Goal: Task Accomplishment & Management: Use online tool/utility

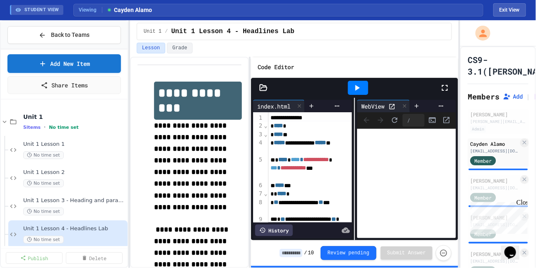
scroll to position [174, 0]
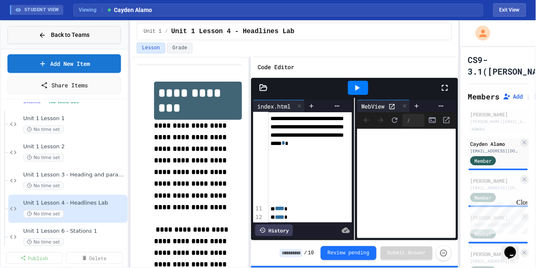
click at [70, 36] on span "Back to Teams" at bounding box center [70, 35] width 39 height 9
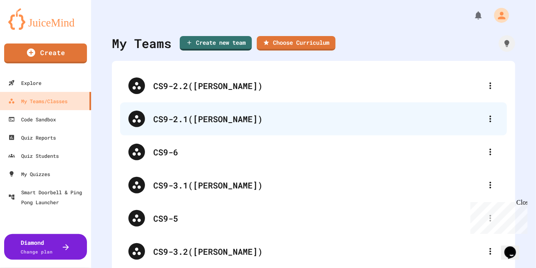
scroll to position [39, 0]
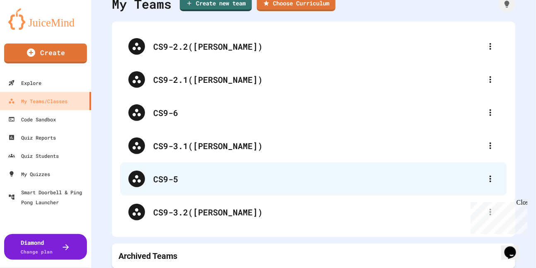
click at [185, 186] on div "CS9-5" at bounding box center [313, 178] width 387 height 33
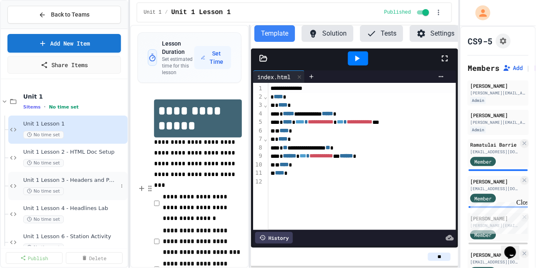
scroll to position [15, 0]
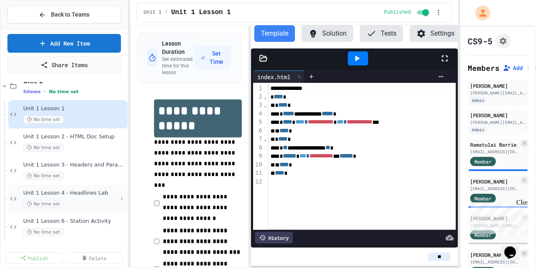
click at [84, 198] on div "Unit 1 Lesson 4 - Headlines Lab No time set" at bounding box center [70, 199] width 94 height 18
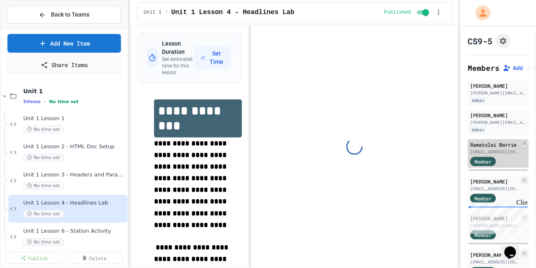
click at [491, 155] on div "Ramatulai Barrie [EMAIL_ADDRESS][DOMAIN_NAME] Member" at bounding box center [498, 153] width 61 height 29
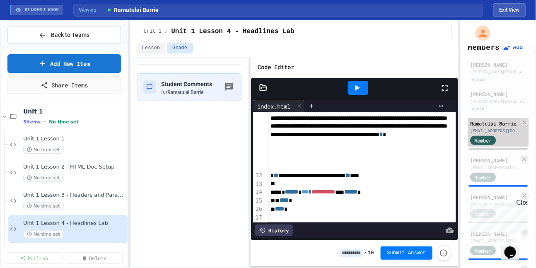
scroll to position [46, 0]
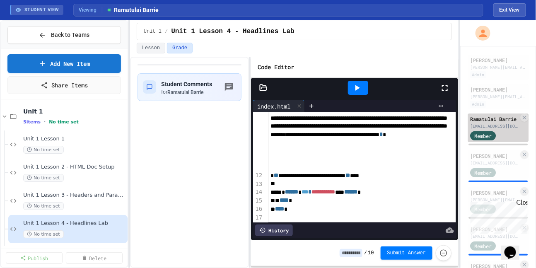
click at [508, 167] on div "Member" at bounding box center [490, 172] width 41 height 10
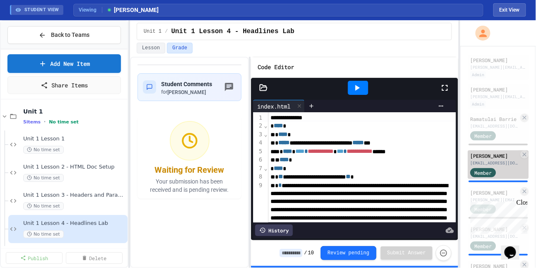
click at [502, 167] on div "Member" at bounding box center [490, 172] width 41 height 10
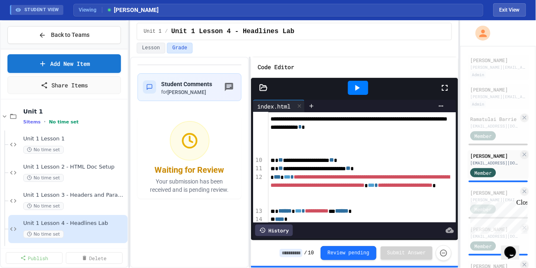
scroll to position [110, 0]
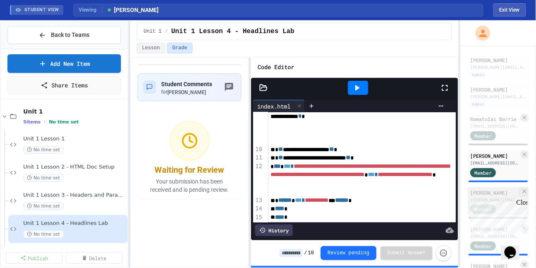
click at [489, 193] on div "[PERSON_NAME]" at bounding box center [494, 192] width 48 height 7
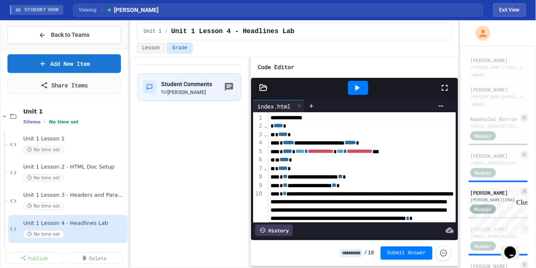
click at [354, 89] on icon at bounding box center [357, 88] width 10 height 10
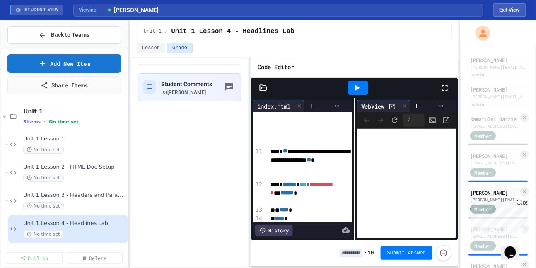
scroll to position [233, 0]
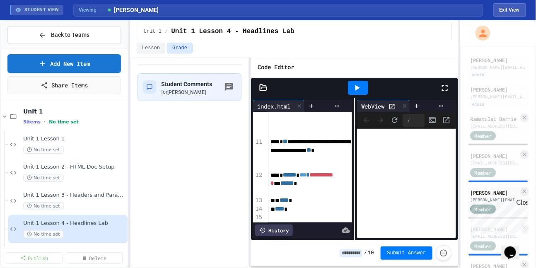
click at [524, 203] on div "Close" at bounding box center [521, 203] width 10 height 10
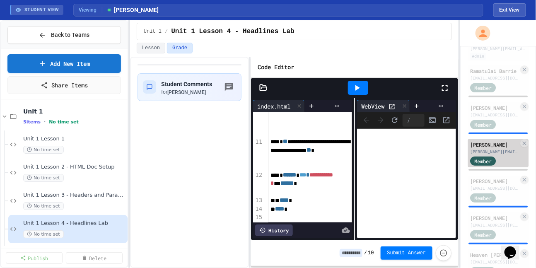
scroll to position [104, 0]
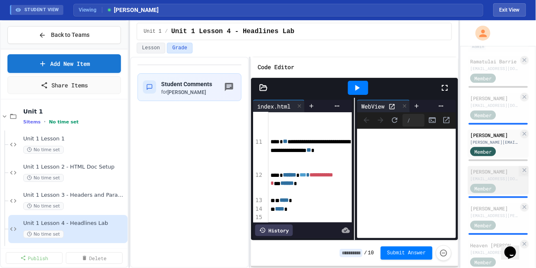
click at [483, 174] on div "[PERSON_NAME]" at bounding box center [494, 171] width 48 height 7
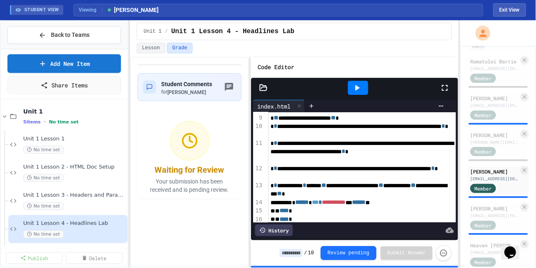
scroll to position [104, 0]
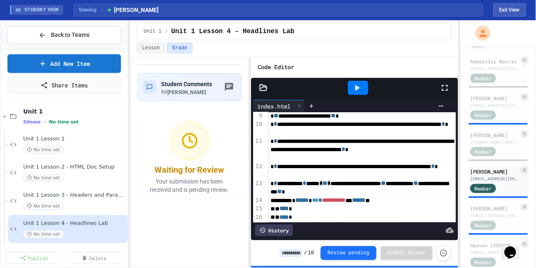
click at [343, 182] on div "**********" at bounding box center [362, 187] width 188 height 17
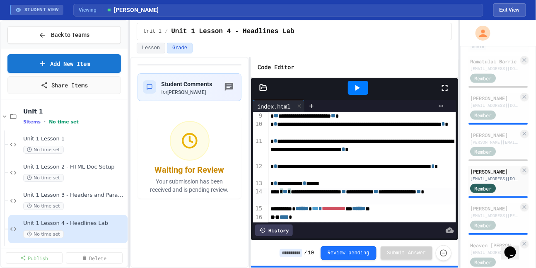
scroll to position [112, 0]
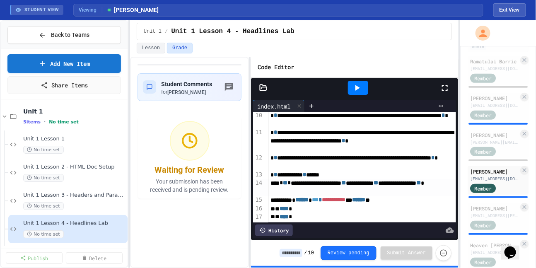
click at [352, 86] on div at bounding box center [358, 88] width 20 height 14
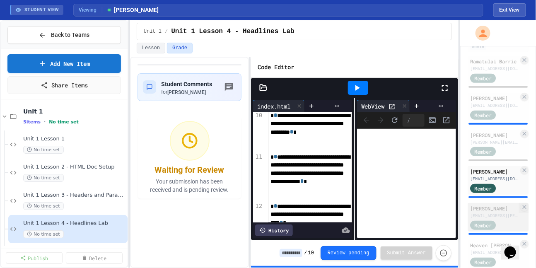
click at [491, 213] on div "[EMAIL_ADDRESS][PERSON_NAME][DOMAIN_NAME]" at bounding box center [494, 216] width 48 height 6
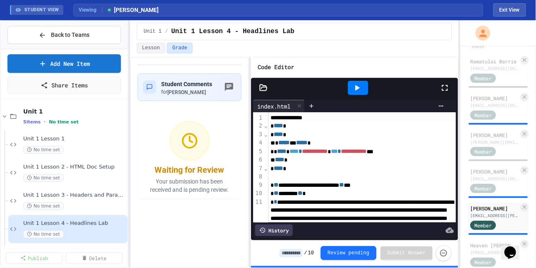
click at [363, 85] on div at bounding box center [358, 88] width 20 height 14
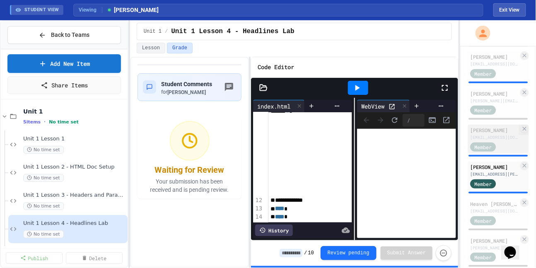
scroll to position [153, 0]
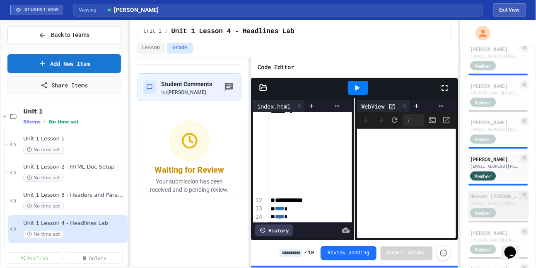
click at [493, 195] on div "Heaven [PERSON_NAME]" at bounding box center [494, 195] width 48 height 7
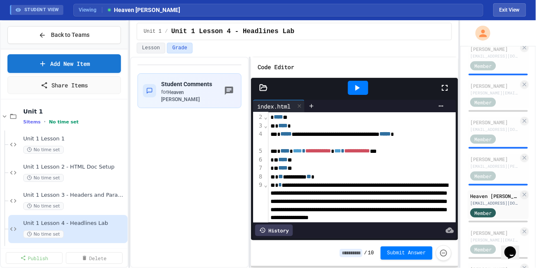
scroll to position [7, 0]
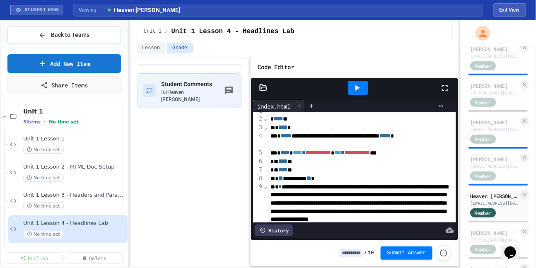
click at [354, 89] on icon at bounding box center [357, 88] width 10 height 10
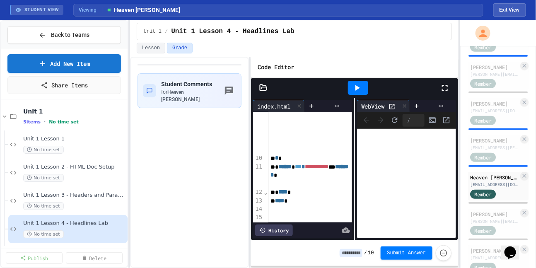
scroll to position [184, 0]
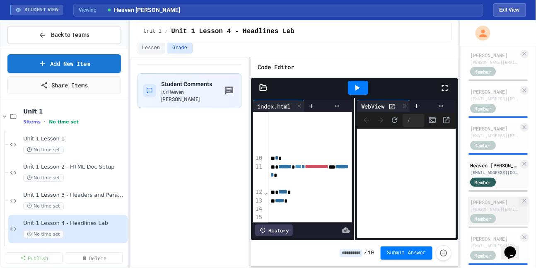
click at [495, 199] on div "[PERSON_NAME]" at bounding box center [494, 201] width 48 height 7
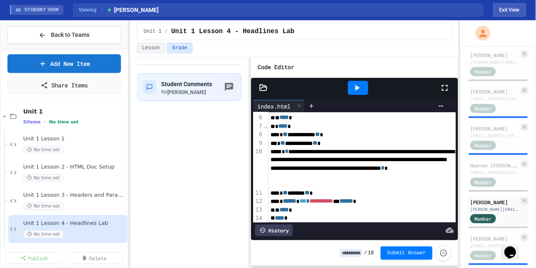
scroll to position [52, 0]
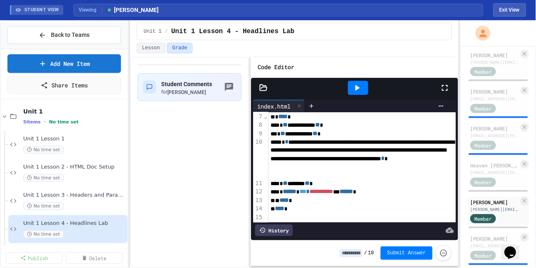
click at [362, 86] on icon at bounding box center [357, 88] width 10 height 10
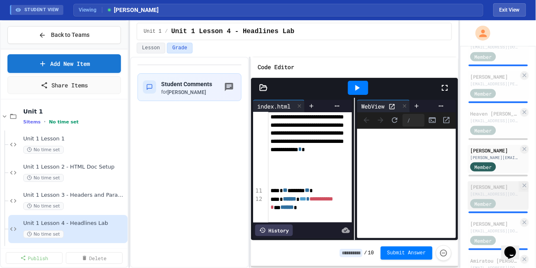
scroll to position [237, 0]
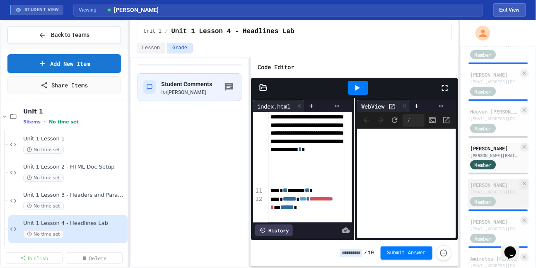
click at [502, 189] on div "[EMAIL_ADDRESS][DOMAIN_NAME]" at bounding box center [494, 192] width 48 height 6
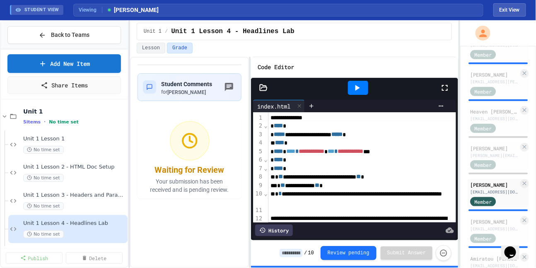
click at [354, 89] on icon at bounding box center [357, 88] width 10 height 10
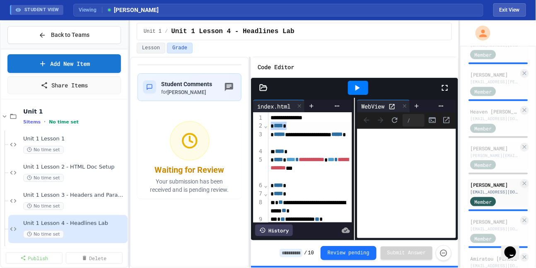
drag, startPoint x: 293, startPoint y: 126, endPoint x: 270, endPoint y: 126, distance: 23.2
click at [270, 126] on div "* **** *" at bounding box center [310, 126] width 84 height 9
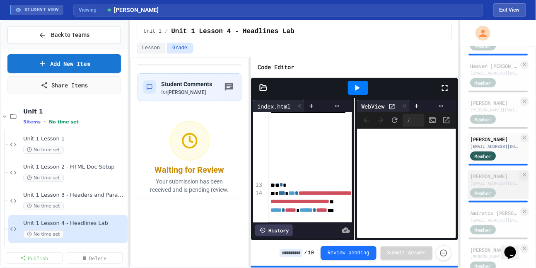
scroll to position [288, 0]
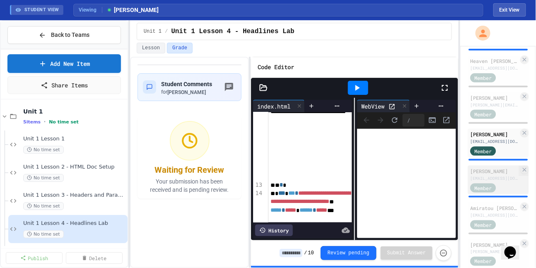
click at [491, 184] on div "Member" at bounding box center [483, 188] width 26 height 9
click at [487, 156] on div "Serenity [PERSON_NAME] [EMAIL_ADDRESS][DOMAIN_NAME] Member" at bounding box center [498, 145] width 61 height 33
click at [486, 177] on div "[EMAIL_ADDRESS][DOMAIN_NAME]" at bounding box center [494, 178] width 48 height 6
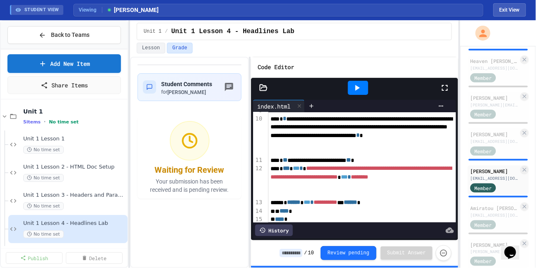
scroll to position [85, 0]
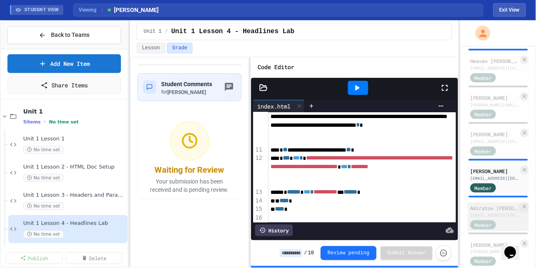
click at [491, 210] on div "Amiratou [PERSON_NAME]" at bounding box center [494, 207] width 48 height 7
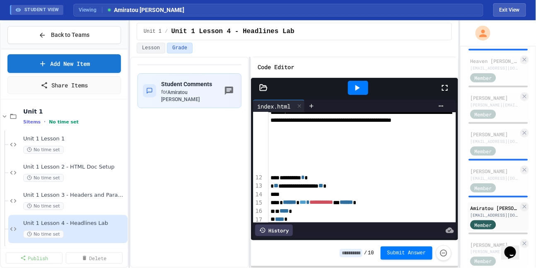
scroll to position [141, 0]
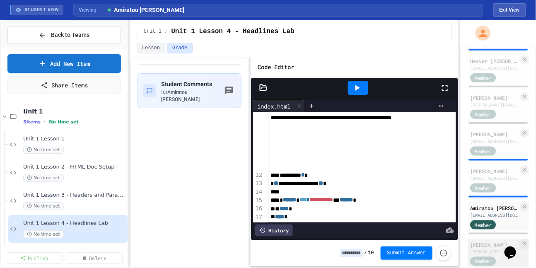
click at [485, 242] on div "[PERSON_NAME]" at bounding box center [494, 244] width 48 height 7
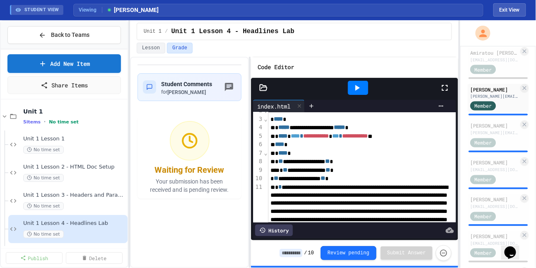
scroll to position [16, 0]
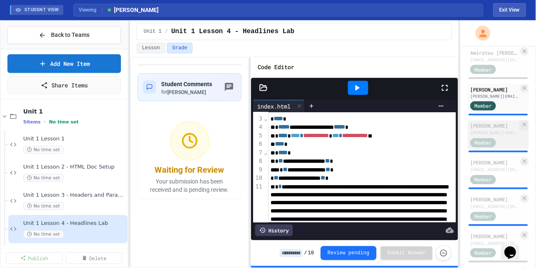
click at [500, 128] on div "[PERSON_NAME]" at bounding box center [494, 125] width 48 height 7
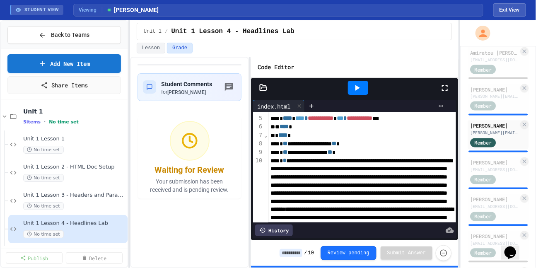
scroll to position [165, 0]
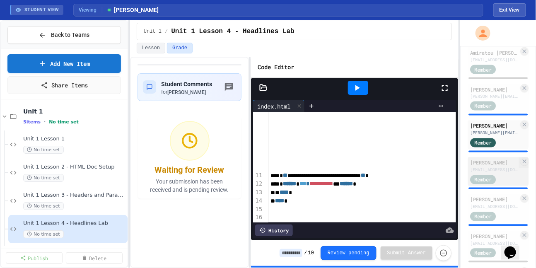
click at [490, 167] on div "[EMAIL_ADDRESS][DOMAIN_NAME]" at bounding box center [494, 170] width 48 height 6
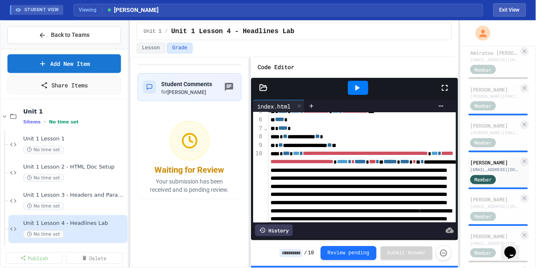
scroll to position [43, 0]
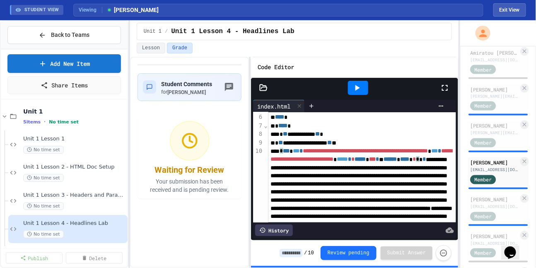
click at [319, 177] on div "**********" at bounding box center [362, 225] width 188 height 156
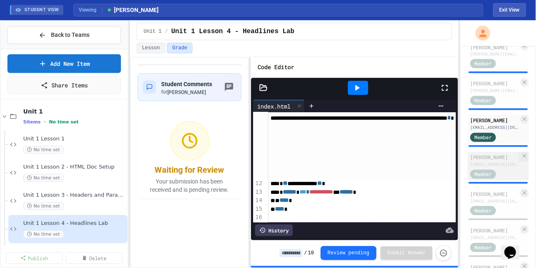
scroll to position [498, 0]
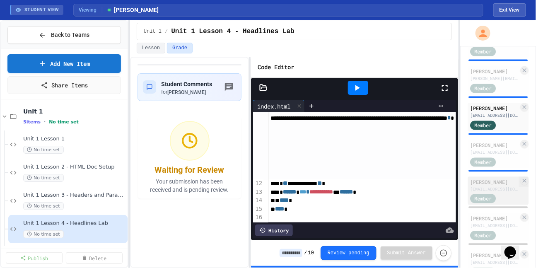
click at [497, 181] on div "[PERSON_NAME]" at bounding box center [494, 182] width 48 height 7
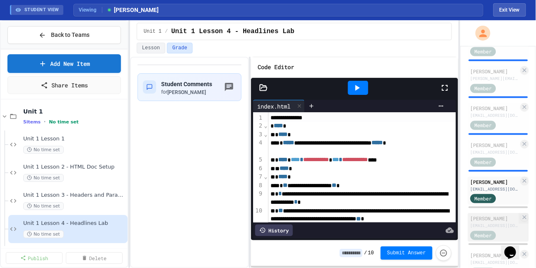
click at [488, 223] on div "[EMAIL_ADDRESS][DOMAIN_NAME]" at bounding box center [494, 226] width 48 height 6
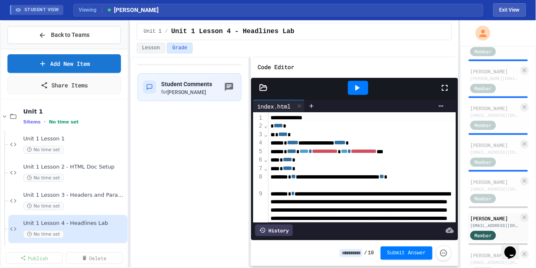
click at [479, 186] on div "[EMAIL_ADDRESS][DOMAIN_NAME]" at bounding box center [494, 189] width 48 height 6
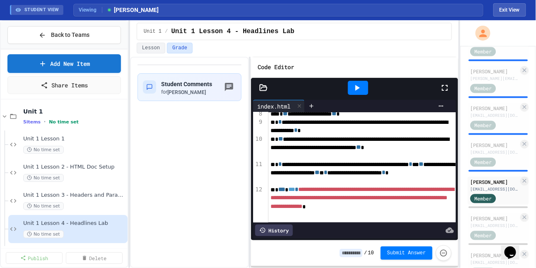
scroll to position [104, 0]
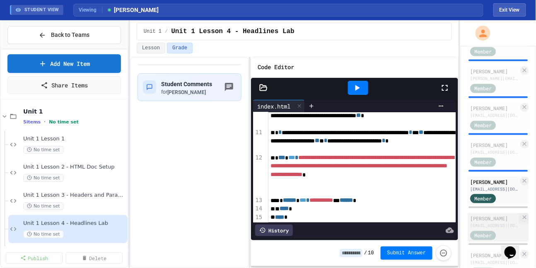
click at [488, 217] on div "[PERSON_NAME]" at bounding box center [494, 218] width 48 height 7
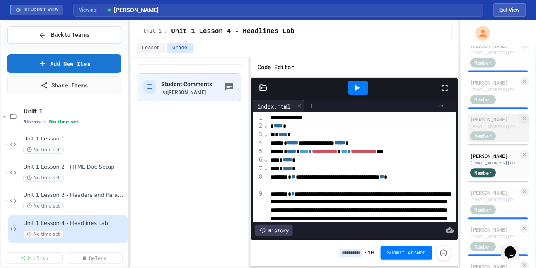
scroll to position [601, 0]
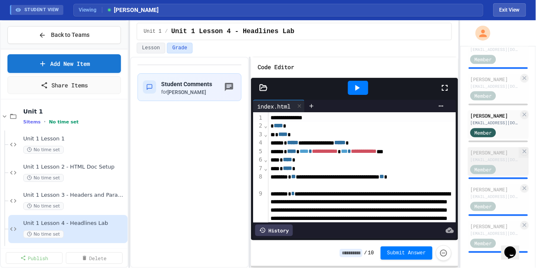
click at [491, 166] on span "Member" at bounding box center [482, 169] width 17 height 7
click at [485, 150] on div "[PERSON_NAME]" at bounding box center [494, 152] width 48 height 7
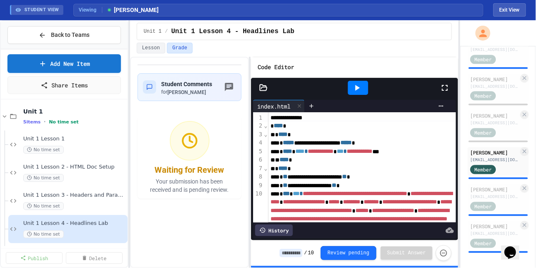
click at [358, 86] on icon at bounding box center [357, 88] width 10 height 10
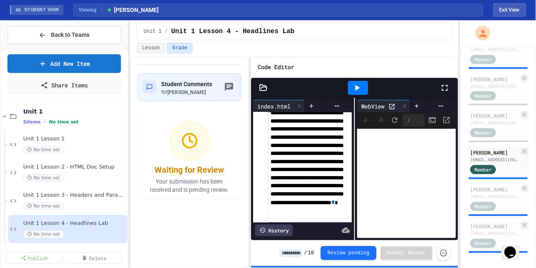
scroll to position [732, 0]
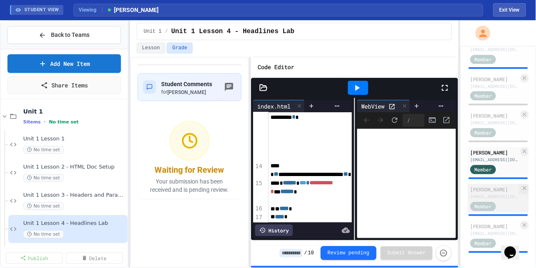
click at [486, 186] on div "[PERSON_NAME]" at bounding box center [494, 189] width 48 height 7
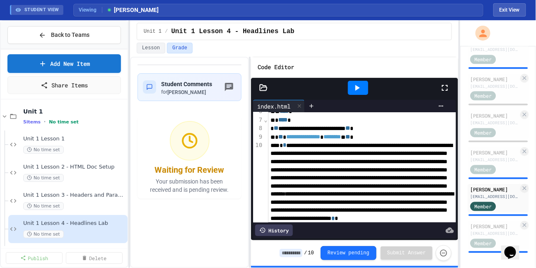
scroll to position [48, 0]
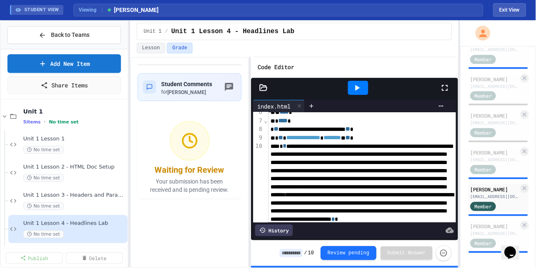
click at [283, 136] on span "**" at bounding box center [281, 138] width 5 height 6
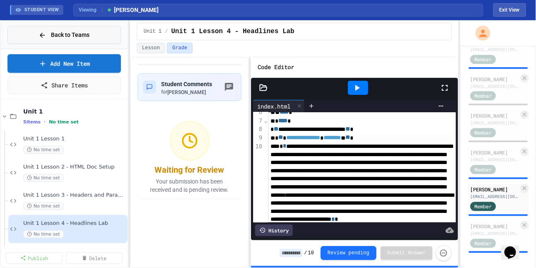
click at [89, 39] on span "Back to Teams" at bounding box center [70, 35] width 39 height 9
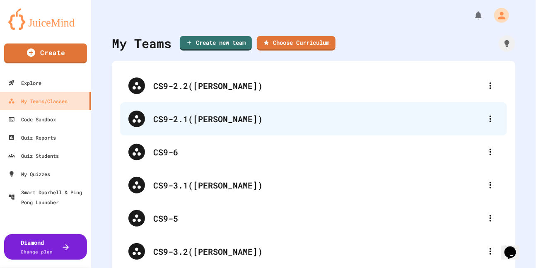
scroll to position [20, 0]
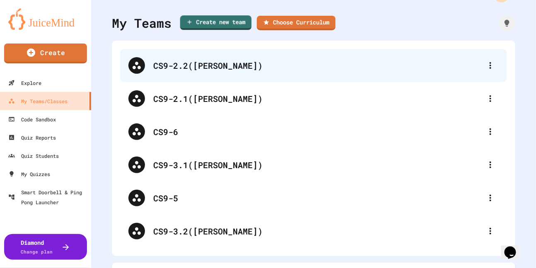
click at [201, 70] on div "CS9-2.2([PERSON_NAME])" at bounding box center [317, 65] width 329 height 12
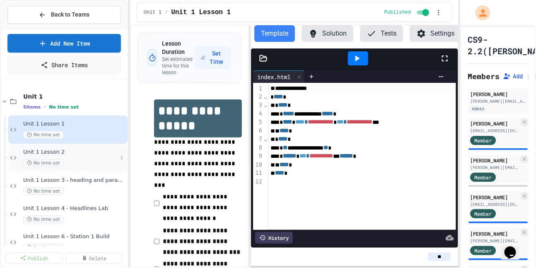
scroll to position [15, 0]
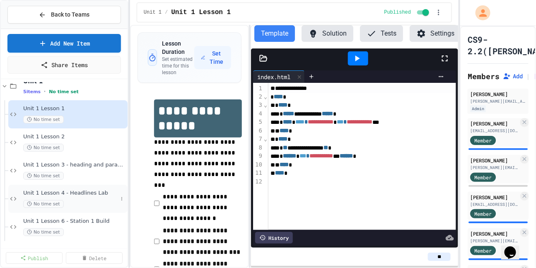
click at [75, 194] on span "Unit 1 Lesson 4 - Headlines Lab" at bounding box center [70, 193] width 94 height 7
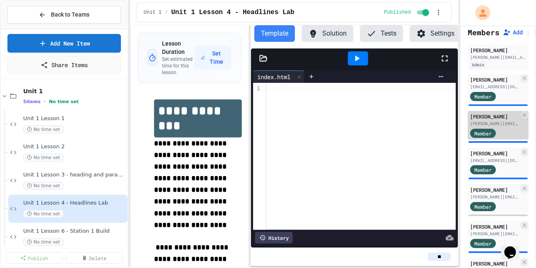
scroll to position [45, 0]
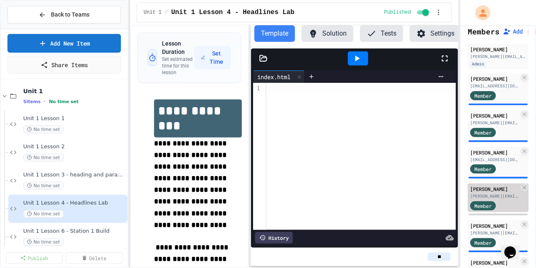
click at [491, 193] on div "[PERSON_NAME][EMAIL_ADDRESS][DOMAIN_NAME]" at bounding box center [494, 196] width 48 height 6
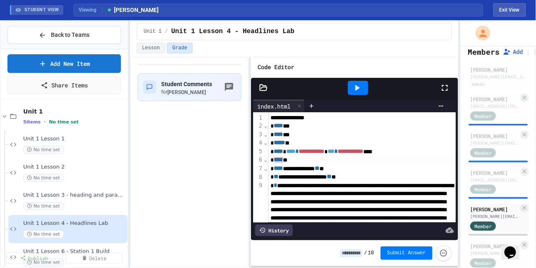
click at [277, 157] on span "****" at bounding box center [278, 160] width 9 height 6
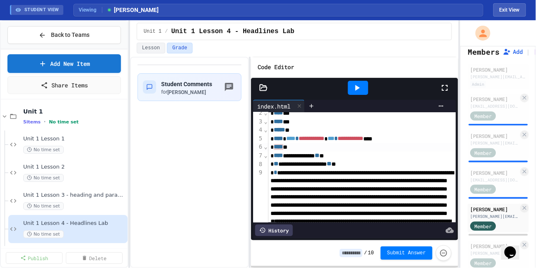
scroll to position [14, 0]
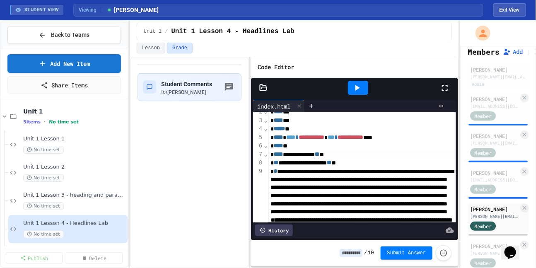
click at [295, 154] on div "**********" at bounding box center [362, 154] width 188 height 9
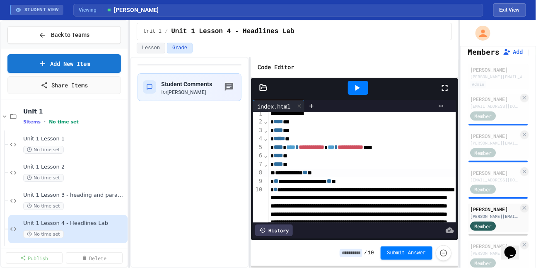
scroll to position [2, 0]
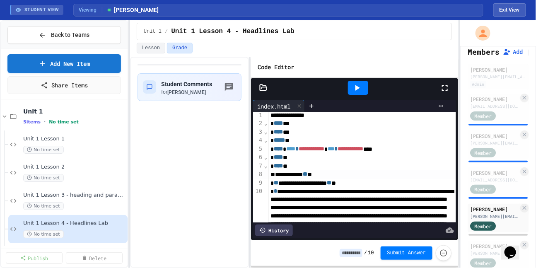
click at [313, 116] on div "**********" at bounding box center [362, 115] width 188 height 8
click at [283, 123] on span "****" at bounding box center [278, 123] width 9 height 6
click at [297, 135] on div "* **** *" at bounding box center [362, 132] width 188 height 9
click at [301, 152] on div "**********" at bounding box center [362, 149] width 188 height 9
click at [272, 149] on div "**********" at bounding box center [362, 149] width 188 height 9
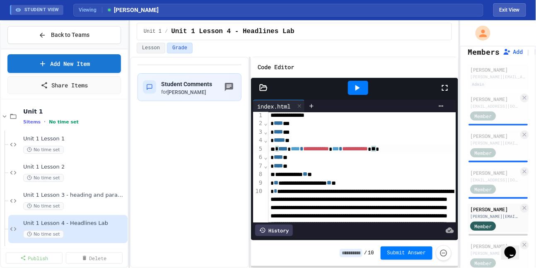
click at [437, 148] on div "**********" at bounding box center [362, 149] width 188 height 9
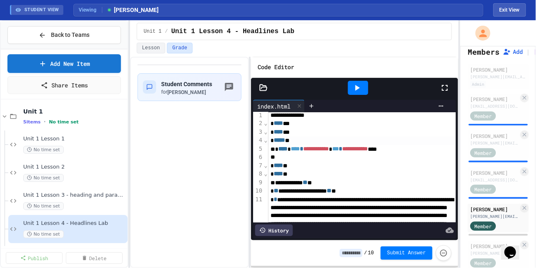
click at [301, 138] on div "* ***** *" at bounding box center [362, 140] width 188 height 9
drag, startPoint x: 334, startPoint y: 141, endPoint x: 299, endPoint y: 140, distance: 34.8
click at [299, 140] on div "* ***** **** ***** *" at bounding box center [362, 140] width 188 height 9
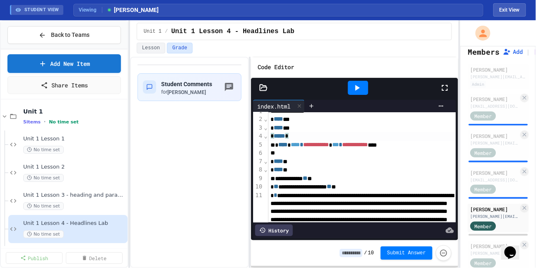
scroll to position [8, 0]
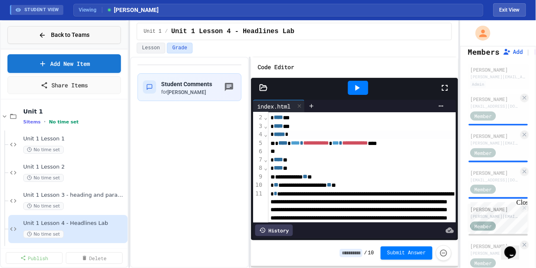
click at [68, 36] on span "Back to Teams" at bounding box center [70, 35] width 39 height 9
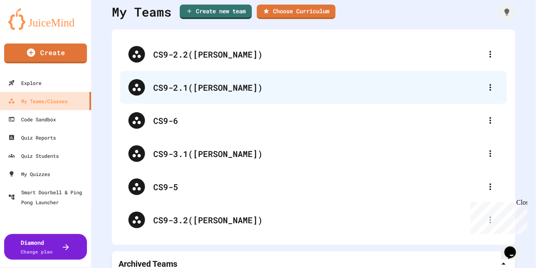
scroll to position [39, 0]
